Goal: Transaction & Acquisition: Purchase product/service

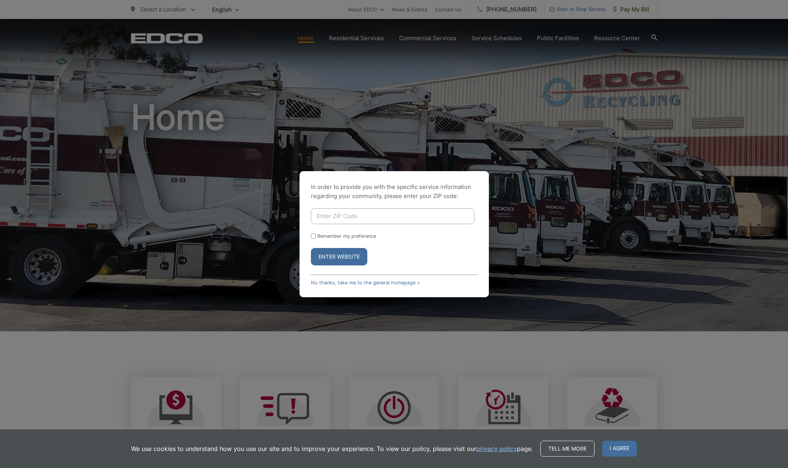
click at [332, 217] on input "Enter ZIP Code" at bounding box center [393, 216] width 164 height 16
type input "92081"
click at [339, 256] on button "Enter Website" at bounding box center [339, 256] width 56 height 17
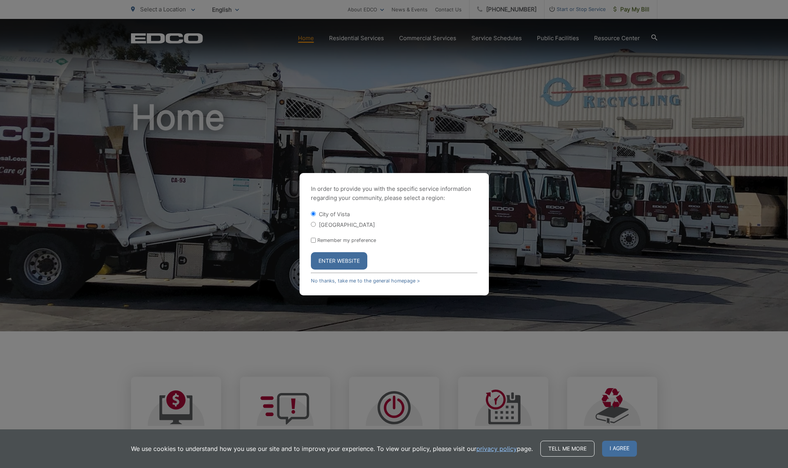
click at [339, 259] on button "Enter Website" at bounding box center [339, 260] width 56 height 17
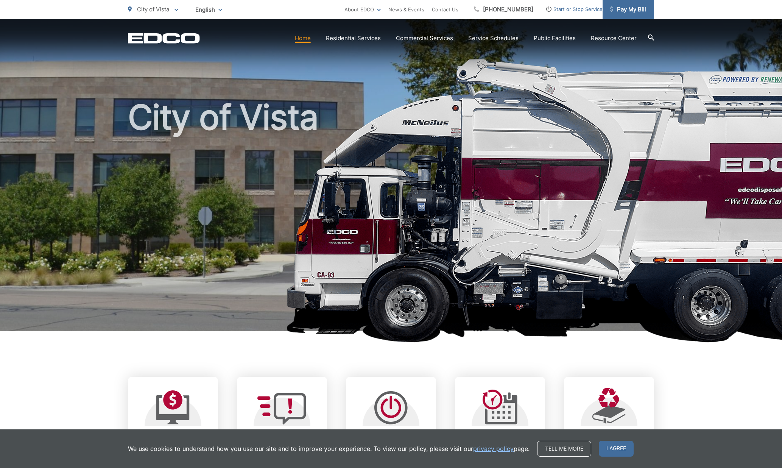
click at [630, 11] on span "Pay My Bill" at bounding box center [628, 9] width 36 height 9
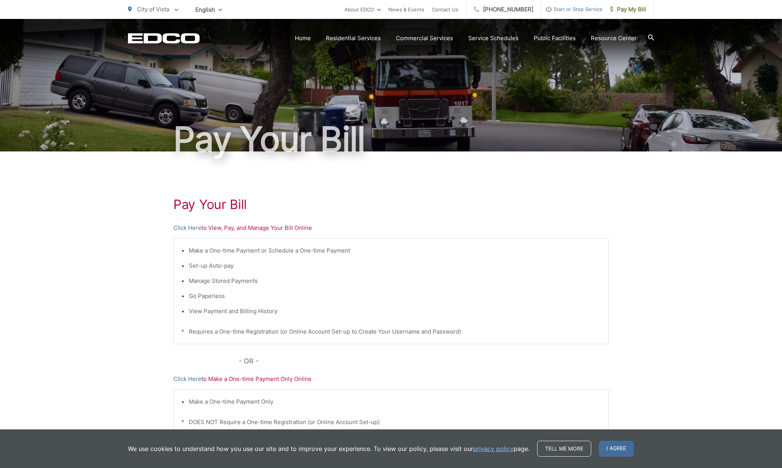
scroll to position [67, 0]
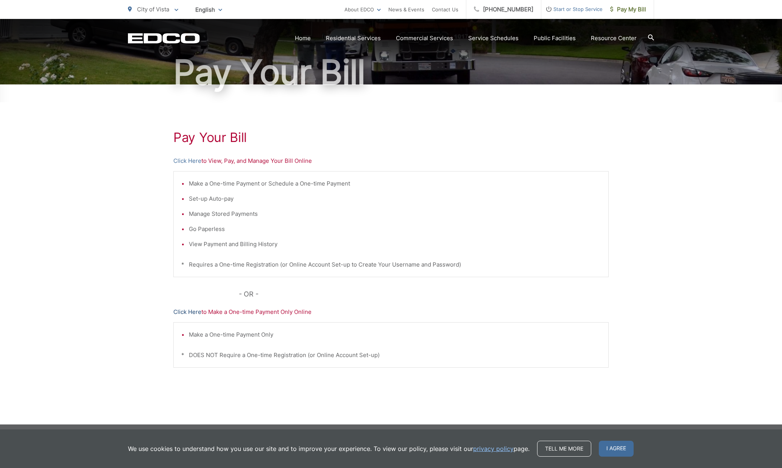
click at [189, 312] on link "Click Here" at bounding box center [187, 311] width 28 height 9
